Goal: Information Seeking & Learning: Find specific fact

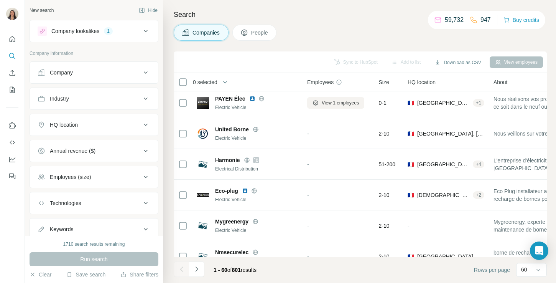
scroll to position [1676, 0]
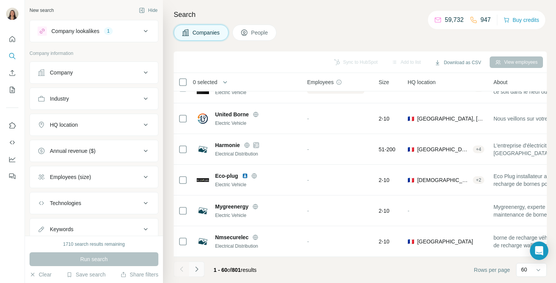
click at [200, 268] on icon "Navigate to next page" at bounding box center [197, 269] width 8 height 8
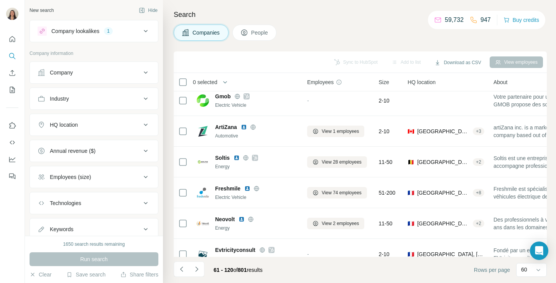
scroll to position [1420, 0]
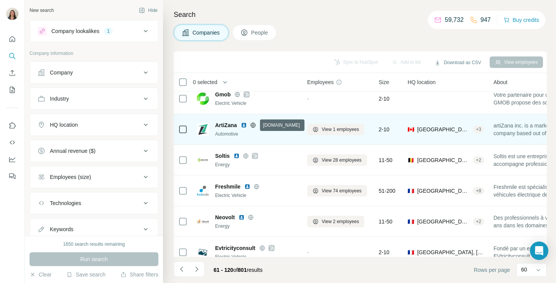
click at [253, 125] on icon at bounding box center [253, 124] width 2 height 5
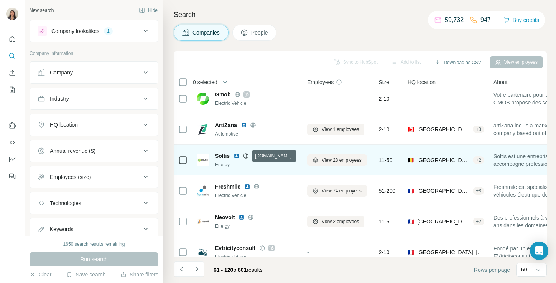
click at [246, 156] on icon at bounding box center [246, 155] width 2 height 5
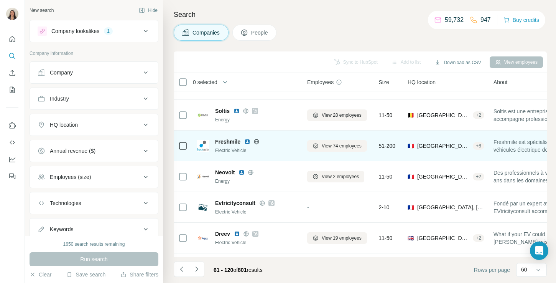
scroll to position [1470, 0]
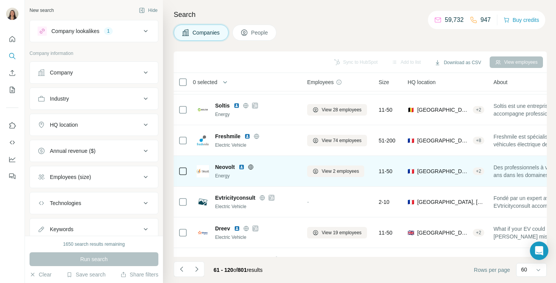
click at [250, 166] on icon at bounding box center [251, 166] width 2 height 5
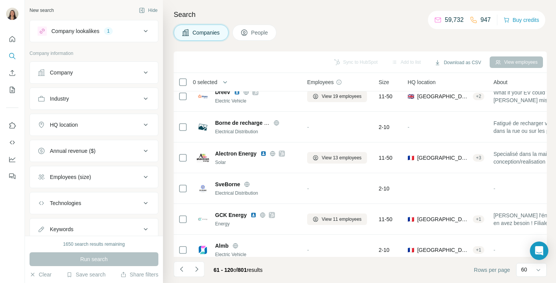
scroll to position [1606, 0]
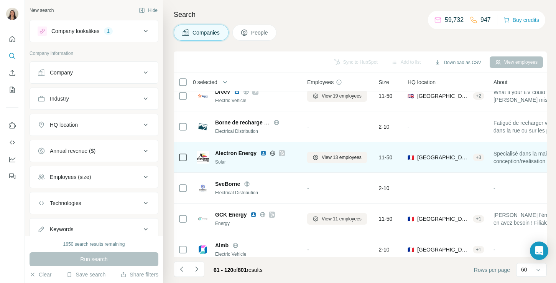
click at [273, 152] on icon at bounding box center [273, 153] width 6 height 6
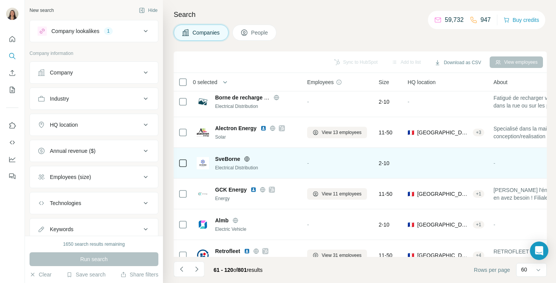
scroll to position [1636, 0]
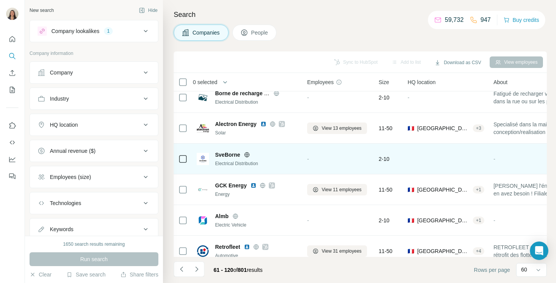
click at [248, 155] on icon at bounding box center [247, 154] width 2 height 5
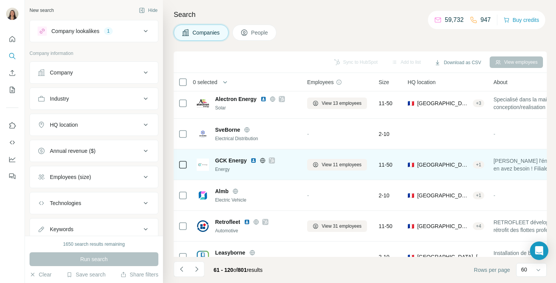
scroll to position [1665, 0]
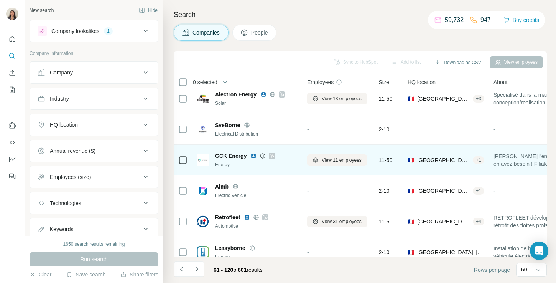
click at [264, 157] on icon at bounding box center [262, 155] width 5 height 5
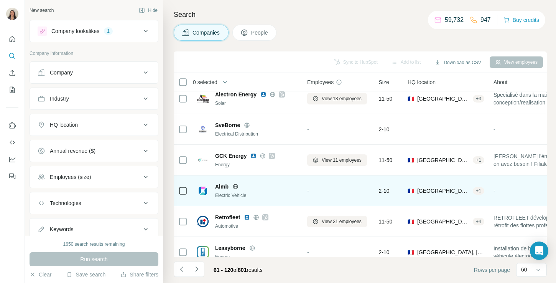
scroll to position [1676, 0]
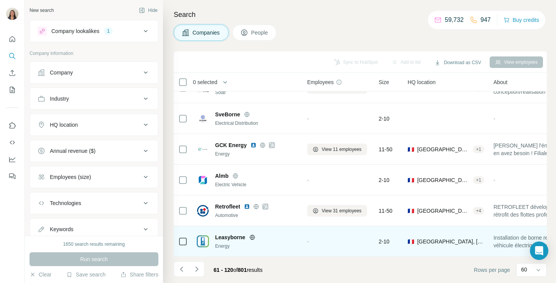
click at [252, 239] on icon at bounding box center [252, 236] width 2 height 5
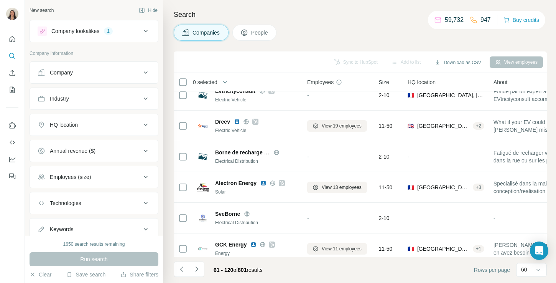
scroll to position [1577, 0]
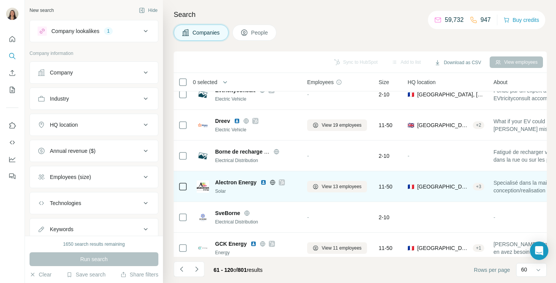
click at [263, 181] on img at bounding box center [263, 182] width 6 height 6
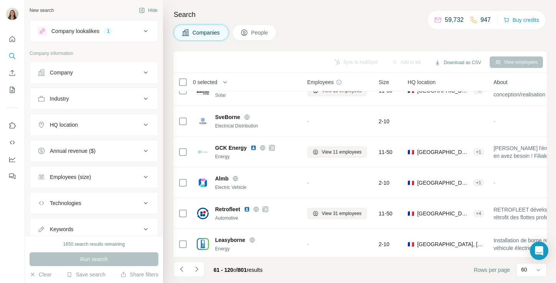
scroll to position [1676, 0]
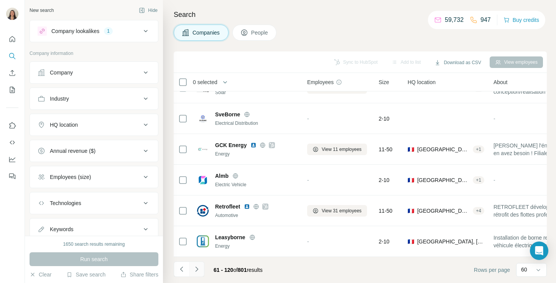
click at [197, 267] on icon "Navigate to next page" at bounding box center [197, 269] width 8 height 8
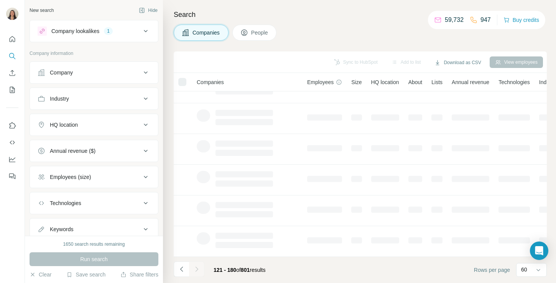
scroll to position [0, 0]
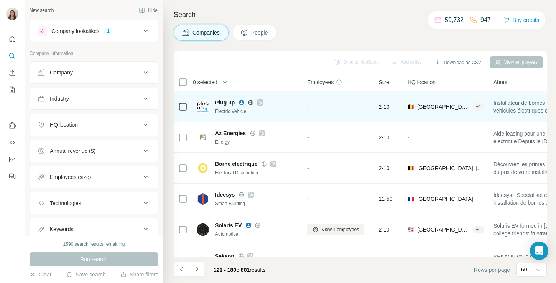
click at [259, 101] on icon at bounding box center [260, 102] width 5 height 6
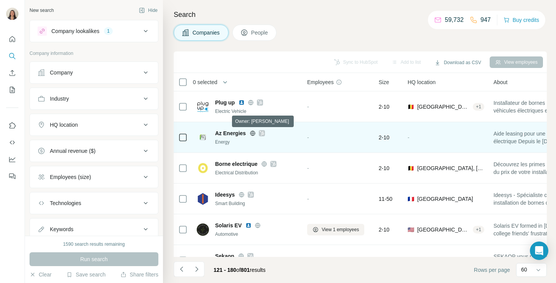
click at [263, 133] on icon at bounding box center [262, 133] width 5 height 6
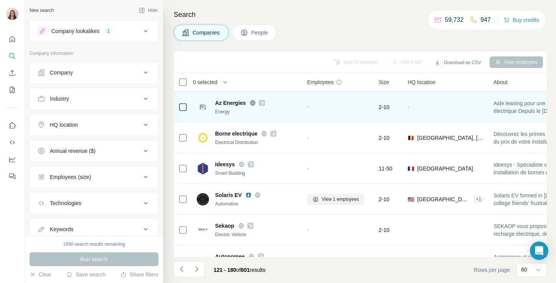
scroll to position [36, 0]
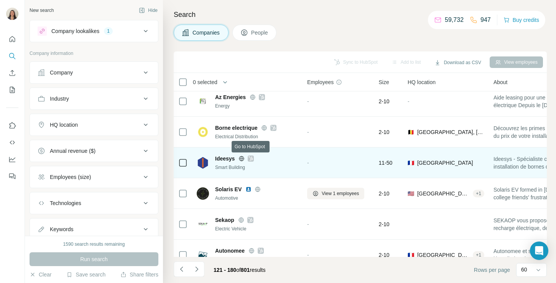
click at [251, 158] on icon at bounding box center [251, 158] width 4 height 5
click at [240, 159] on icon at bounding box center [242, 158] width 6 height 6
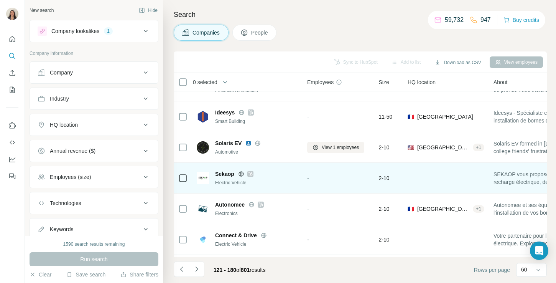
scroll to position [89, 0]
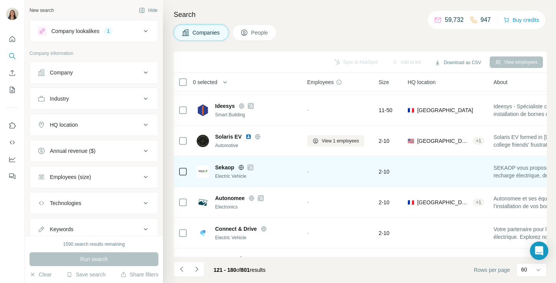
click at [240, 167] on icon at bounding box center [241, 167] width 5 height 0
click at [250, 166] on icon at bounding box center [250, 167] width 5 height 6
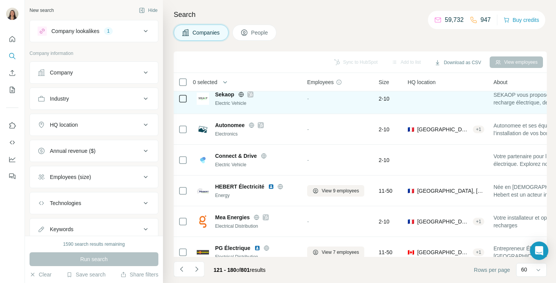
scroll to position [165, 0]
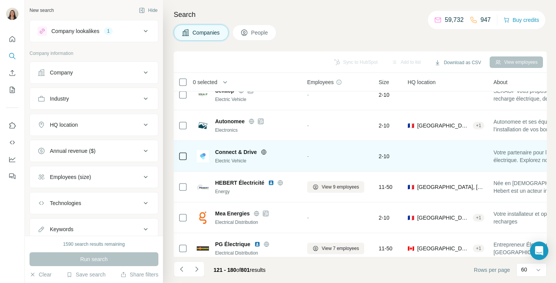
click at [265, 154] on icon at bounding box center [264, 152] width 6 height 6
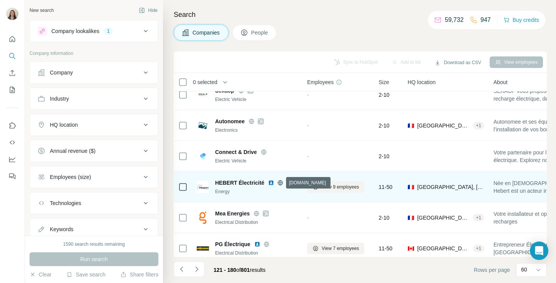
click at [280, 183] on icon at bounding box center [280, 183] width 6 height 6
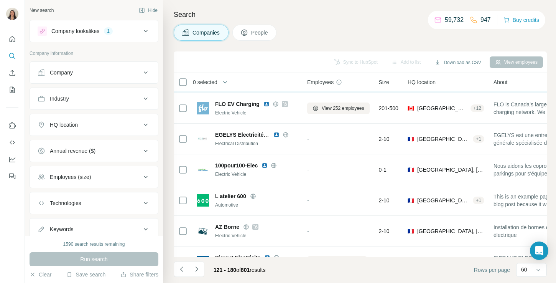
scroll to position [369, 0]
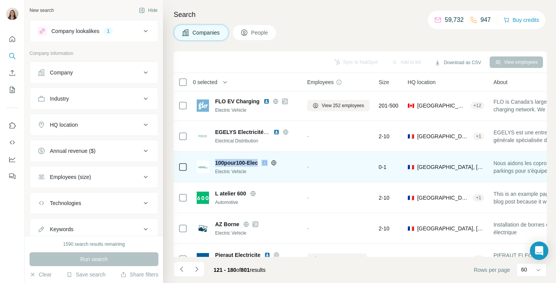
drag, startPoint x: 215, startPoint y: 163, endPoint x: 266, endPoint y: 161, distance: 51.1
click at [266, 161] on div "100pour100-Elec Electric Vehicle" at bounding box center [247, 167] width 101 height 16
copy span "100pour100-Elec"
click at [277, 163] on icon at bounding box center [274, 163] width 6 height 6
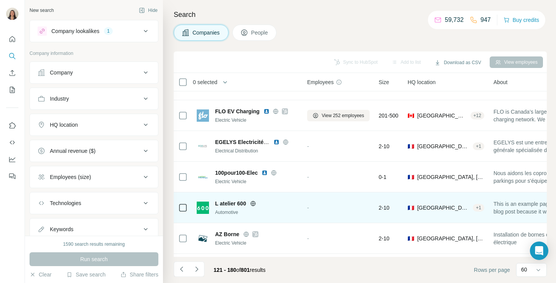
scroll to position [361, 0]
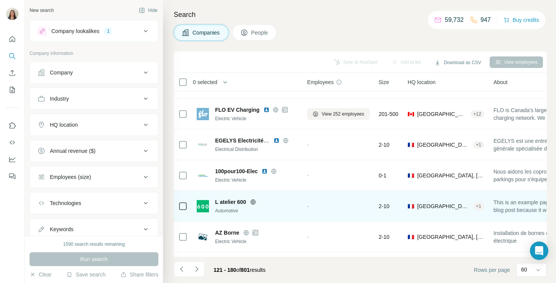
click at [254, 201] on icon at bounding box center [253, 201] width 2 height 5
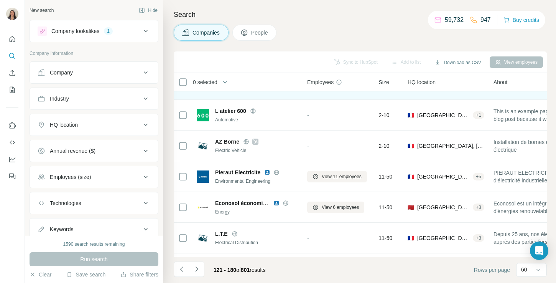
scroll to position [457, 0]
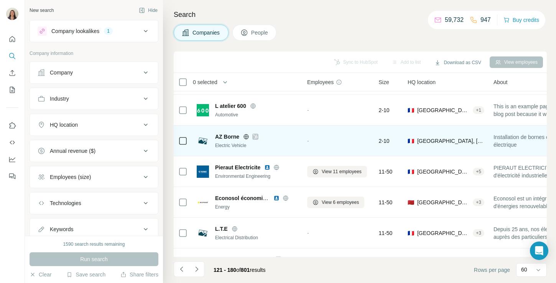
click at [255, 137] on icon at bounding box center [255, 136] width 4 height 5
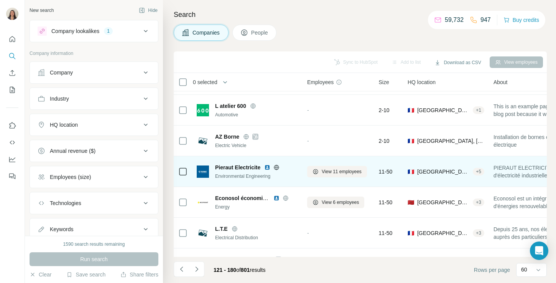
click at [276, 166] on icon at bounding box center [276, 167] width 6 height 6
drag, startPoint x: 260, startPoint y: 168, endPoint x: 214, endPoint y: 165, distance: 45.7
click at [214, 165] on div "Pieraut Electricite Environmental Engineering" at bounding box center [247, 171] width 101 height 16
copy span "Pieraut Electricite"
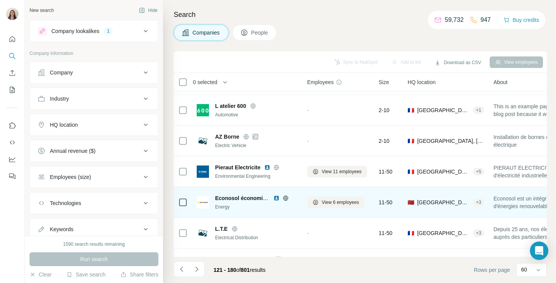
click at [287, 198] on icon at bounding box center [286, 198] width 6 height 6
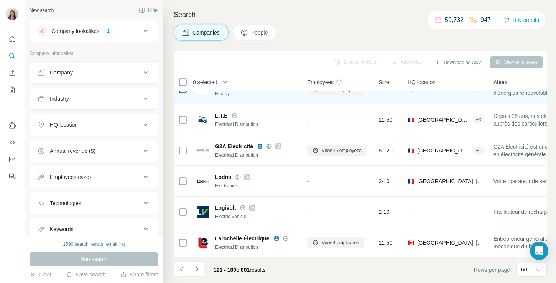
scroll to position [572, 0]
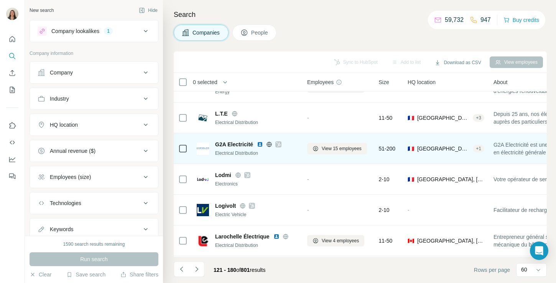
click at [282, 142] on div at bounding box center [278, 144] width 6 height 6
click at [280, 144] on icon at bounding box center [278, 144] width 5 height 6
click at [263, 143] on img at bounding box center [260, 144] width 6 height 6
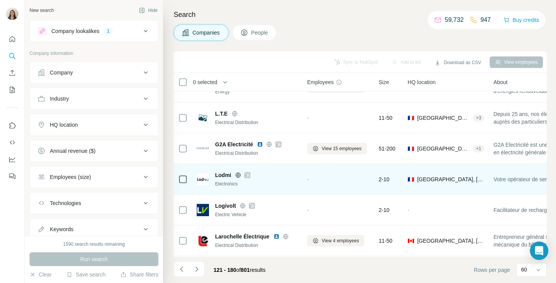
click at [247, 173] on icon at bounding box center [247, 175] width 5 height 6
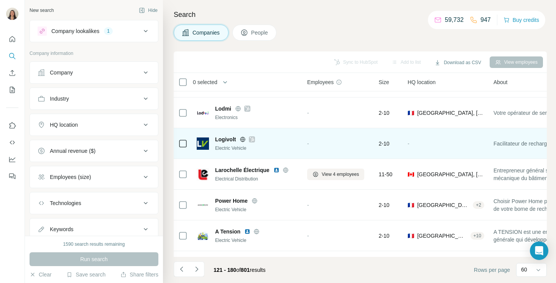
scroll to position [644, 0]
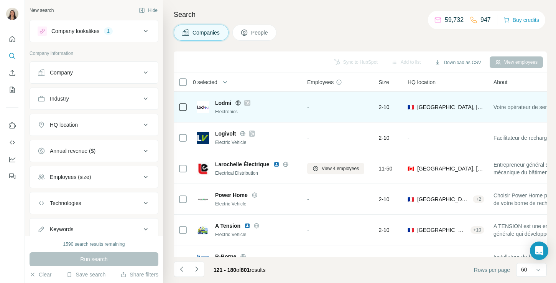
click at [237, 102] on icon at bounding box center [238, 103] width 6 height 6
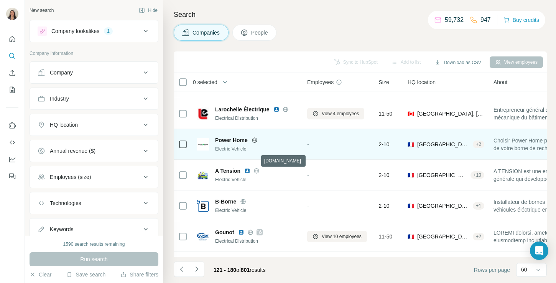
scroll to position [706, 0]
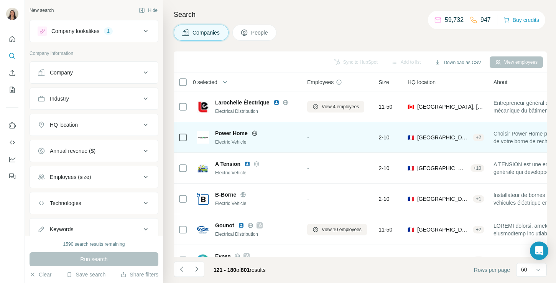
click at [255, 132] on icon at bounding box center [255, 133] width 6 height 6
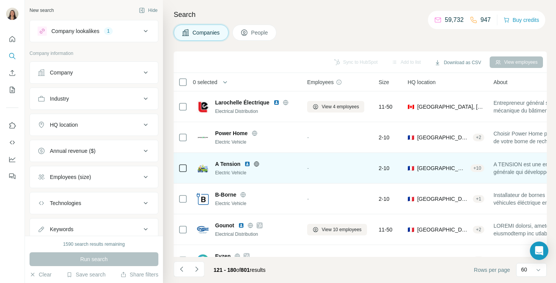
click at [258, 165] on icon at bounding box center [257, 164] width 6 height 6
click at [247, 165] on img at bounding box center [247, 164] width 6 height 6
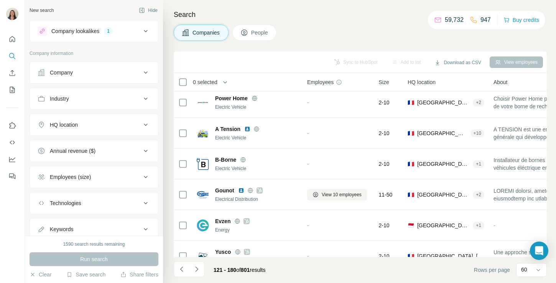
scroll to position [751, 0]
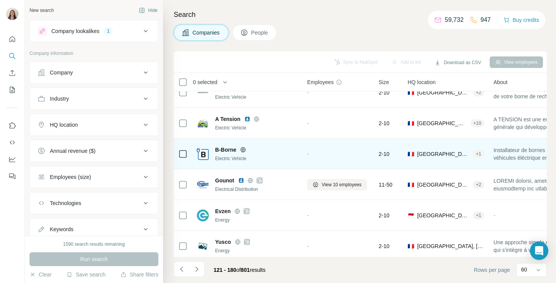
click at [245, 150] on icon at bounding box center [243, 150] width 6 height 6
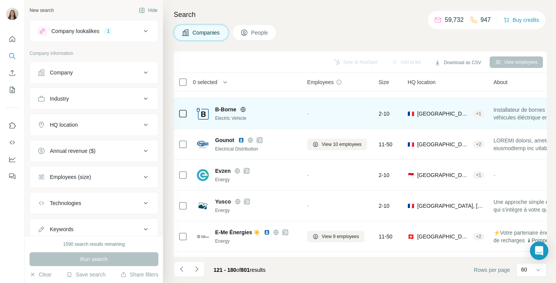
scroll to position [796, 0]
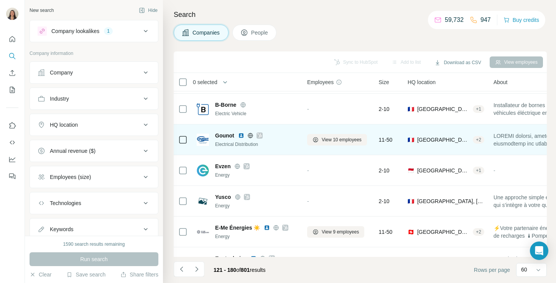
click at [260, 137] on icon at bounding box center [259, 135] width 5 height 6
click at [248, 135] on icon at bounding box center [250, 135] width 6 height 6
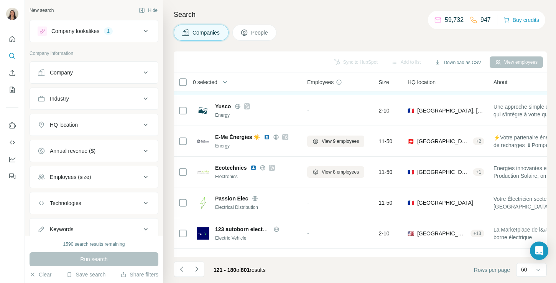
scroll to position [886, 0]
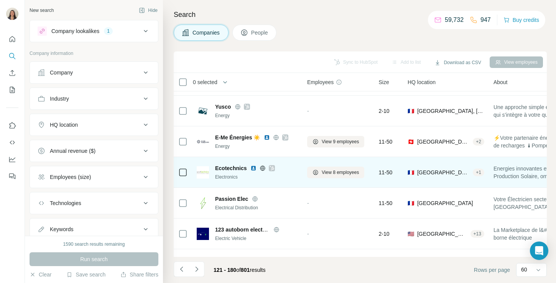
click at [271, 165] on icon at bounding box center [272, 168] width 5 height 6
click at [253, 166] on img at bounding box center [253, 168] width 6 height 6
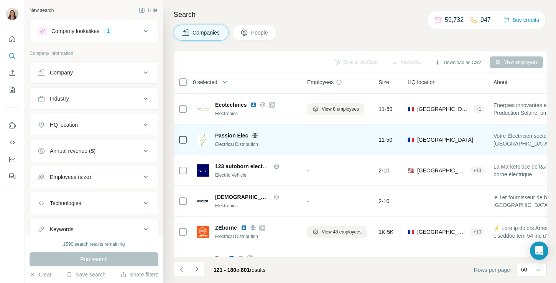
scroll to position [952, 0]
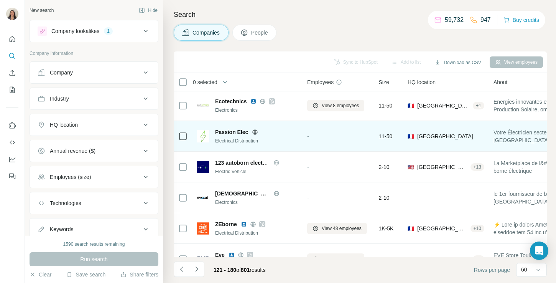
click at [252, 131] on icon at bounding box center [255, 132] width 6 height 6
